Goal: Find specific page/section: Find specific page/section

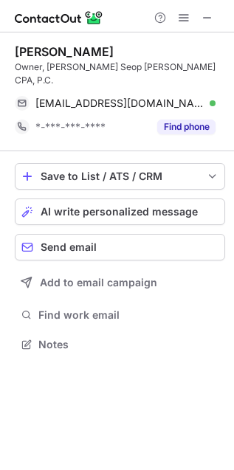
scroll to position [321, 234]
